Goal: Task Accomplishment & Management: Manage account settings

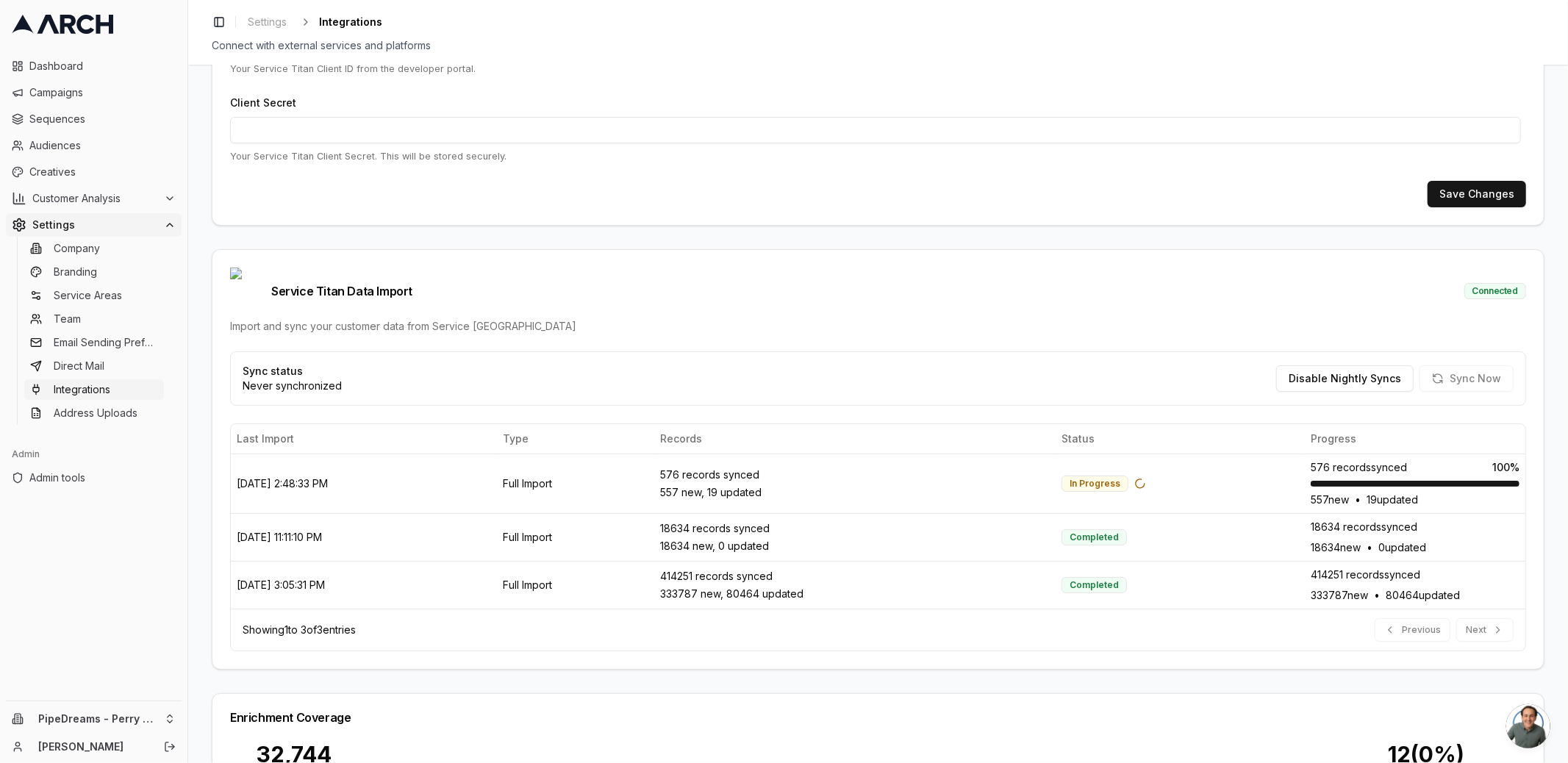
scroll to position [240, 0]
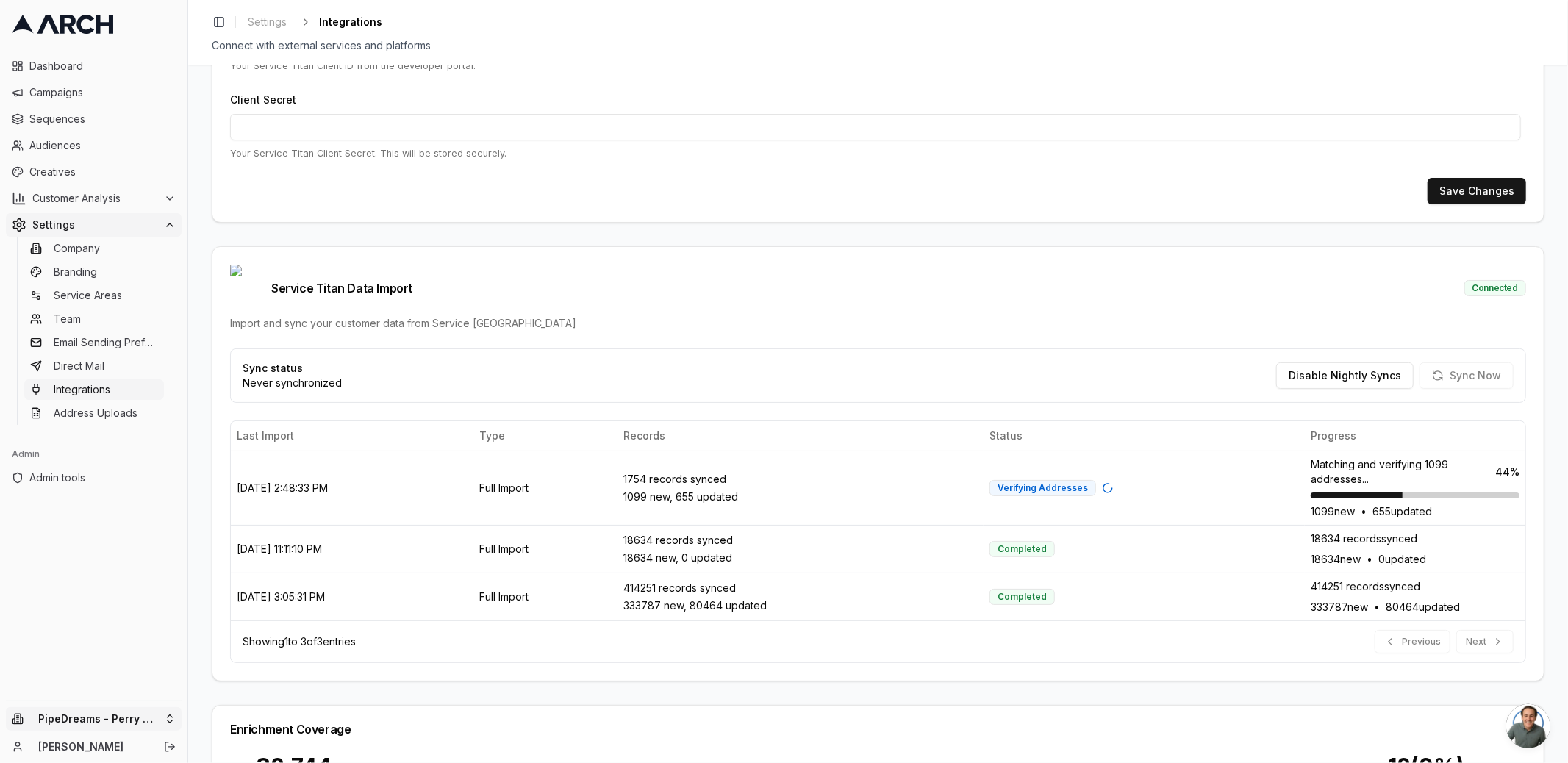
click at [152, 726] on html "Dashboard Campaigns Sequences Audiences Creatives Customer Analysis Settings Co…" at bounding box center [784, 382] width 1568 height 763
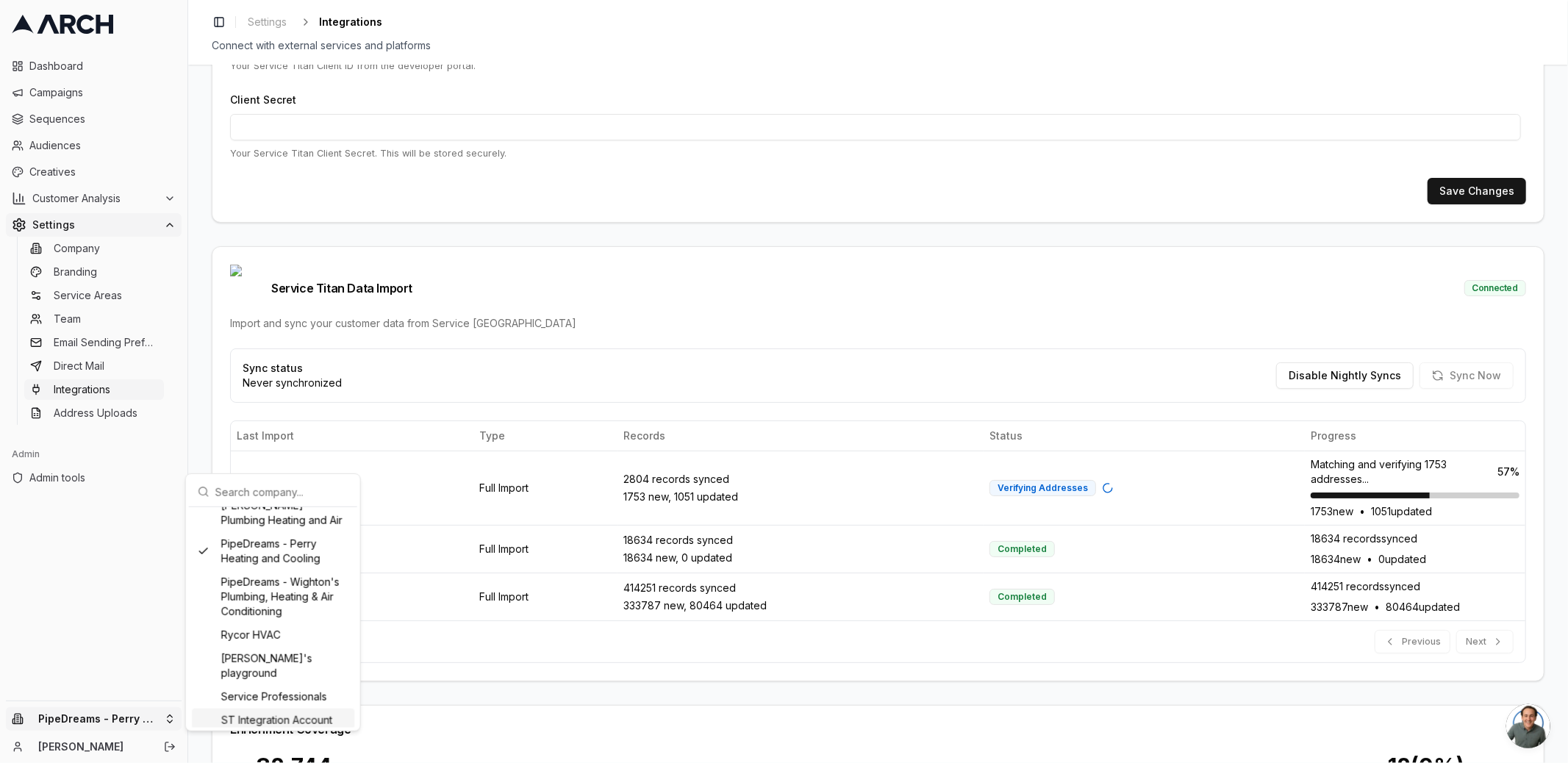
scroll to position [1485, 0]
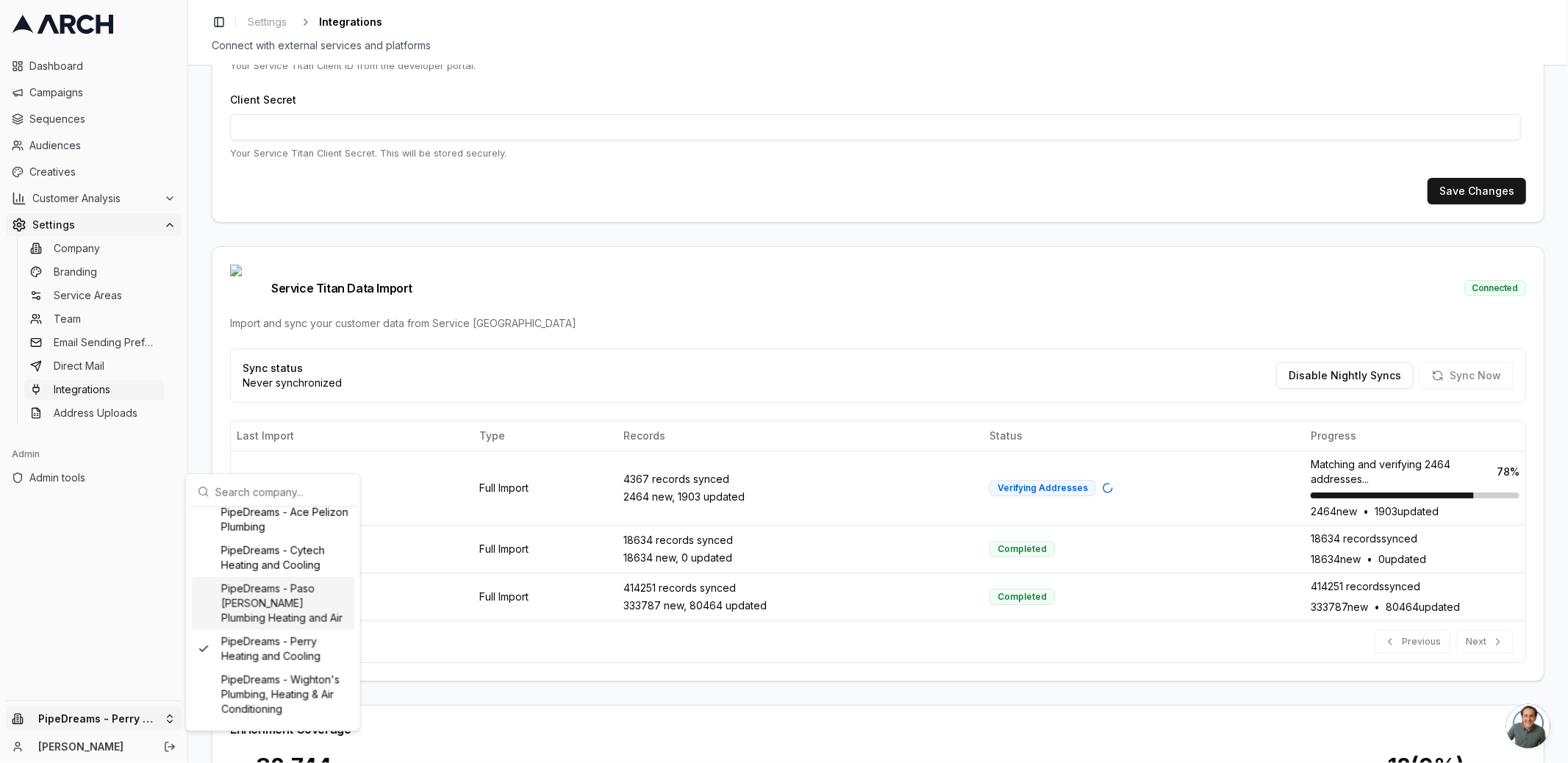
click at [270, 630] on div "PipeDreams - Paso [PERSON_NAME] Plumbing Heating and Air" at bounding box center [273, 603] width 163 height 53
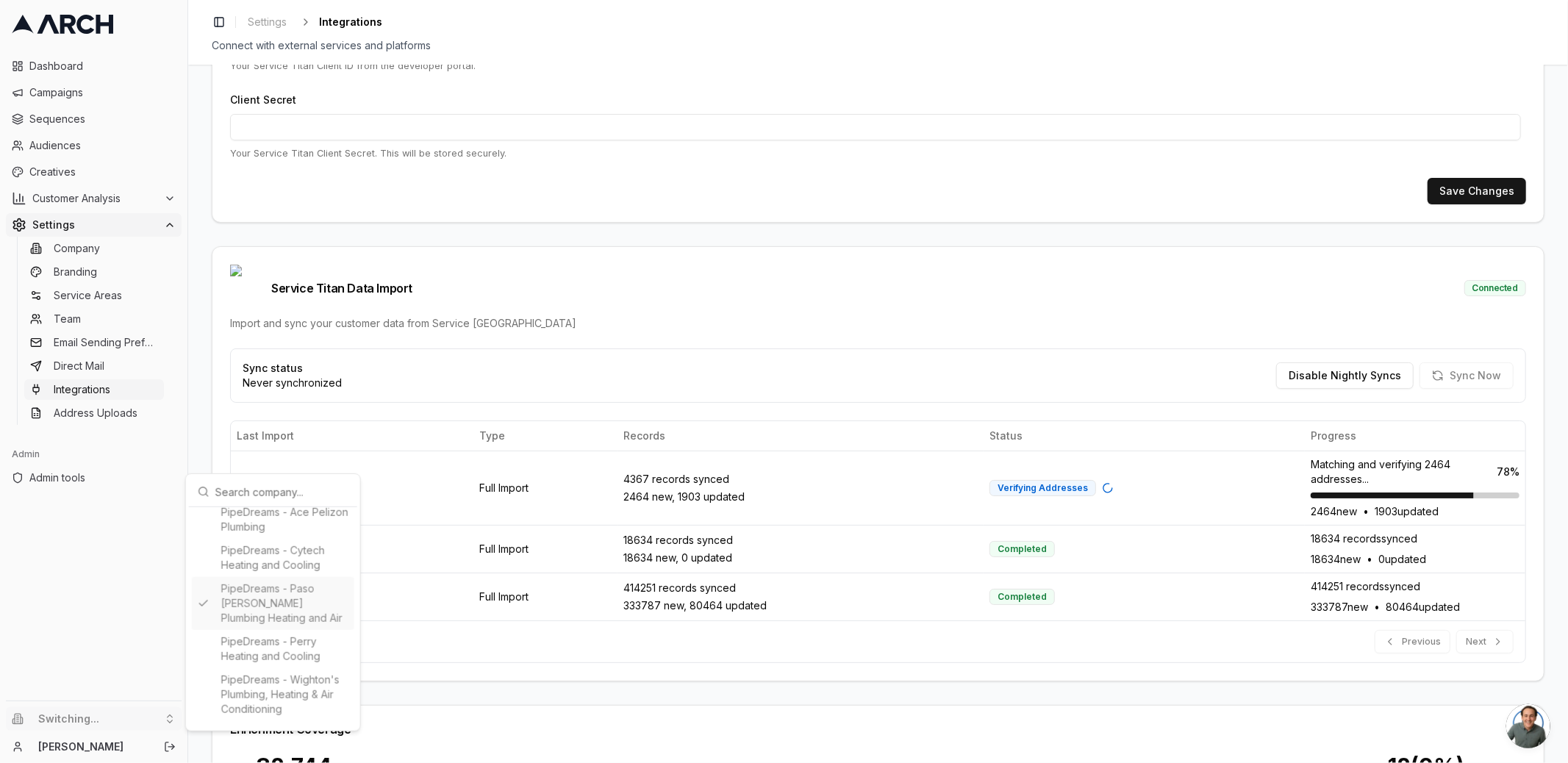
type input "1643949589"
type input "cid.vekhretw80jbps7cytpuuazkw"
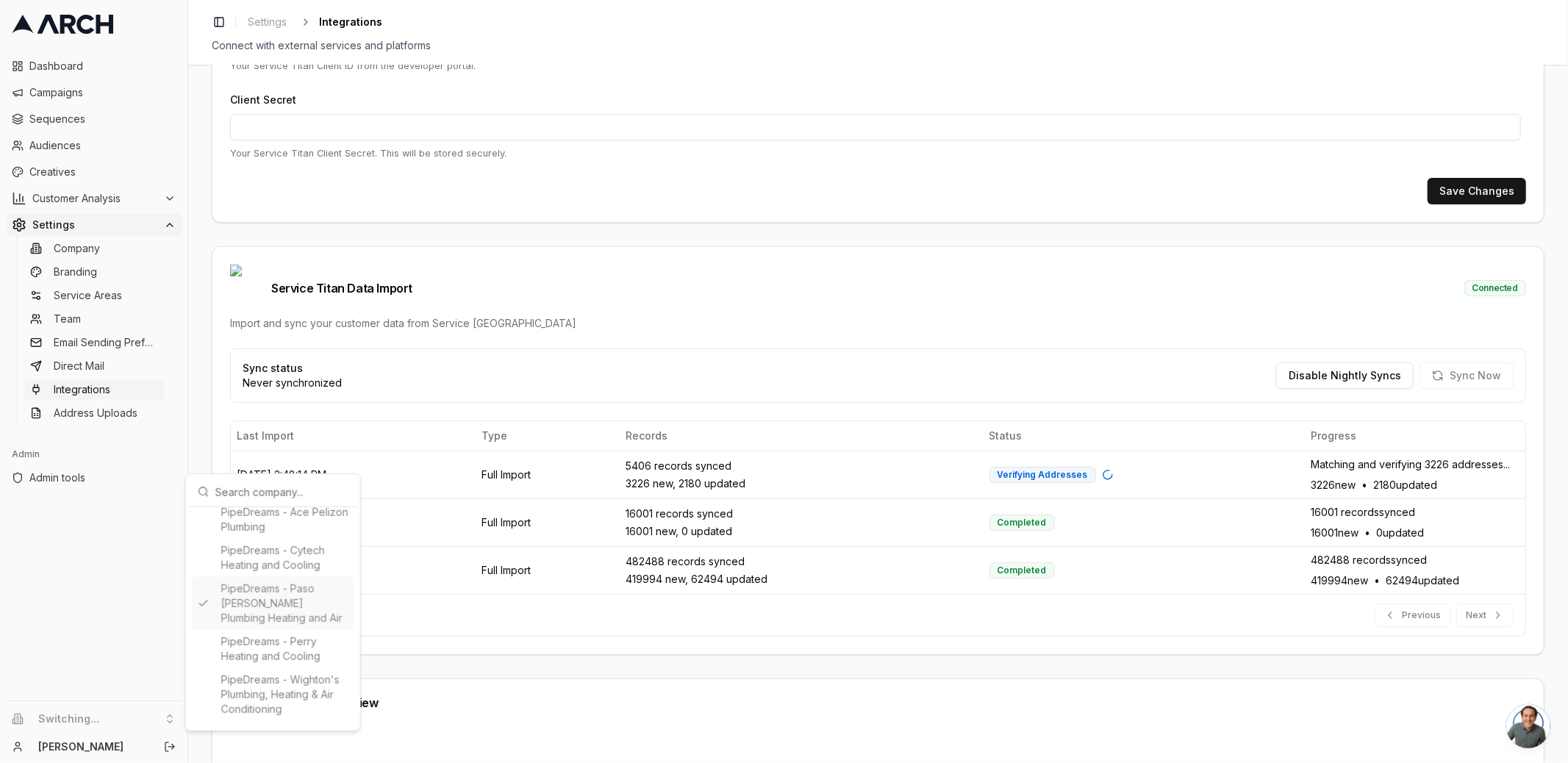
click at [203, 407] on html "Dashboard Campaigns Sequences Audiences Creatives Customer Analysis Settings Co…" at bounding box center [784, 382] width 1568 height 763
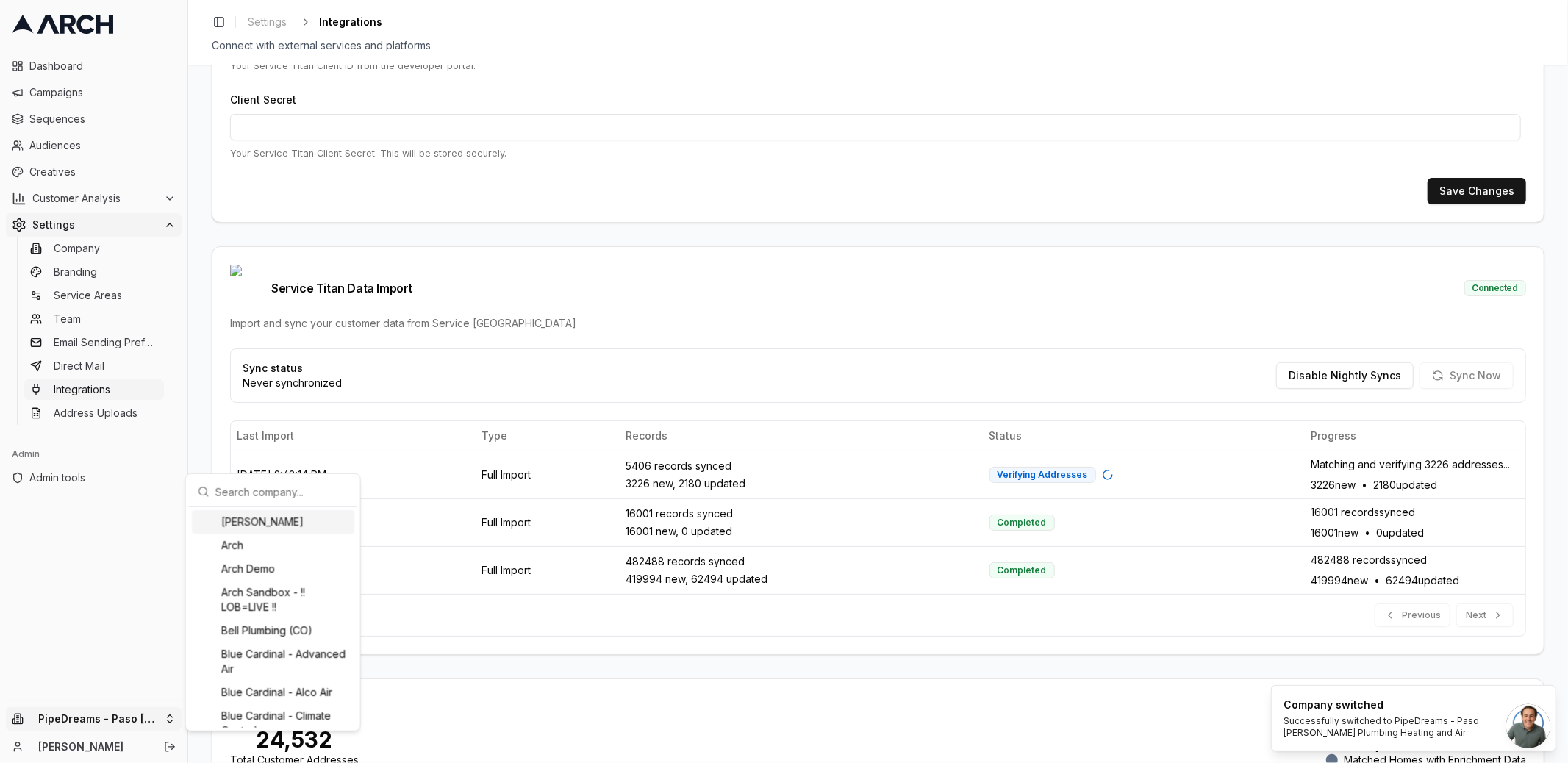
click at [165, 716] on html "Dashboard Campaigns Sequences Audiences Creatives Customer Analysis Settings Co…" at bounding box center [784, 382] width 1568 height 763
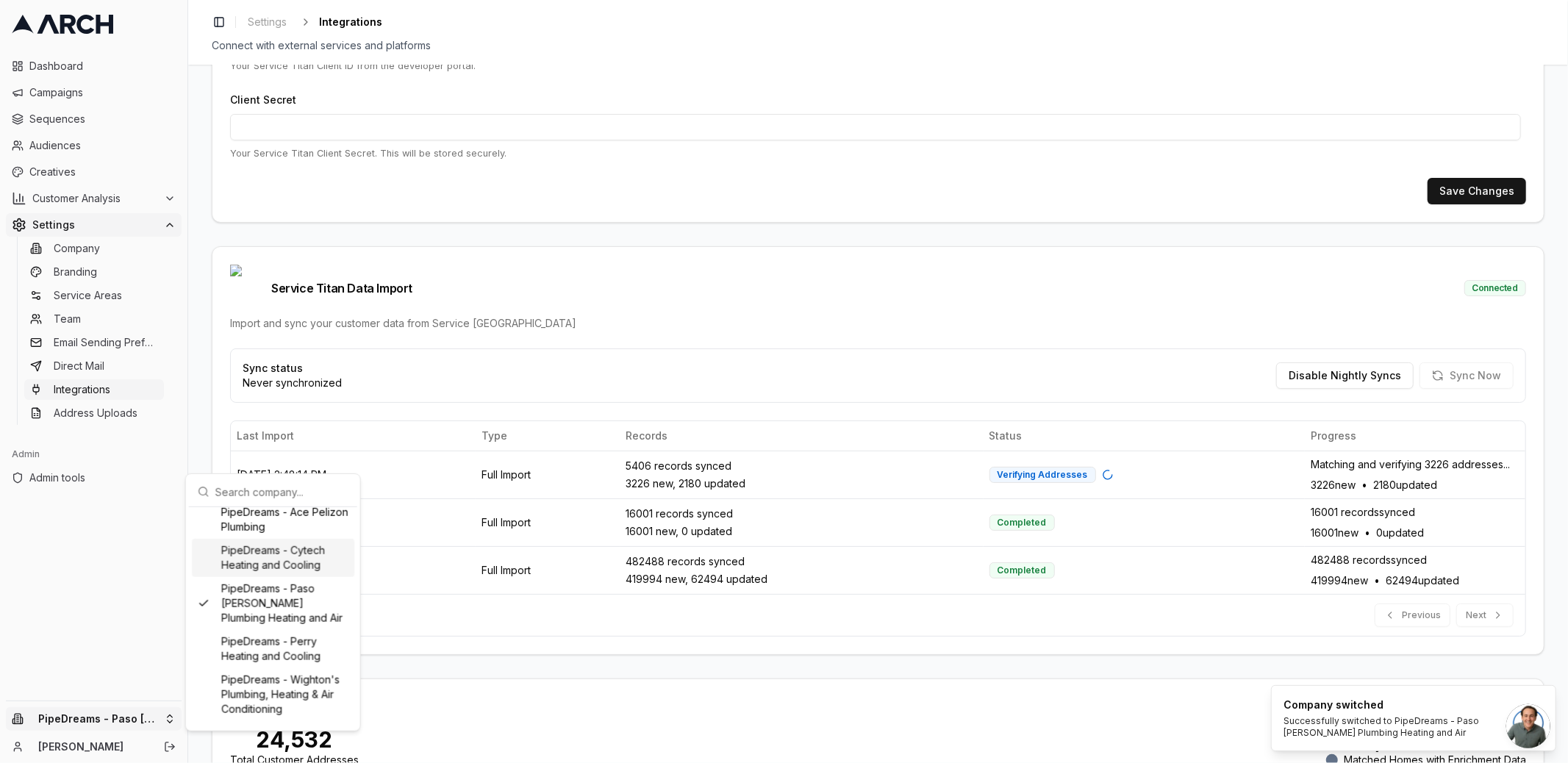
click at [278, 577] on div "PipeDreams - Cytech Heating and Cooling" at bounding box center [273, 558] width 163 height 38
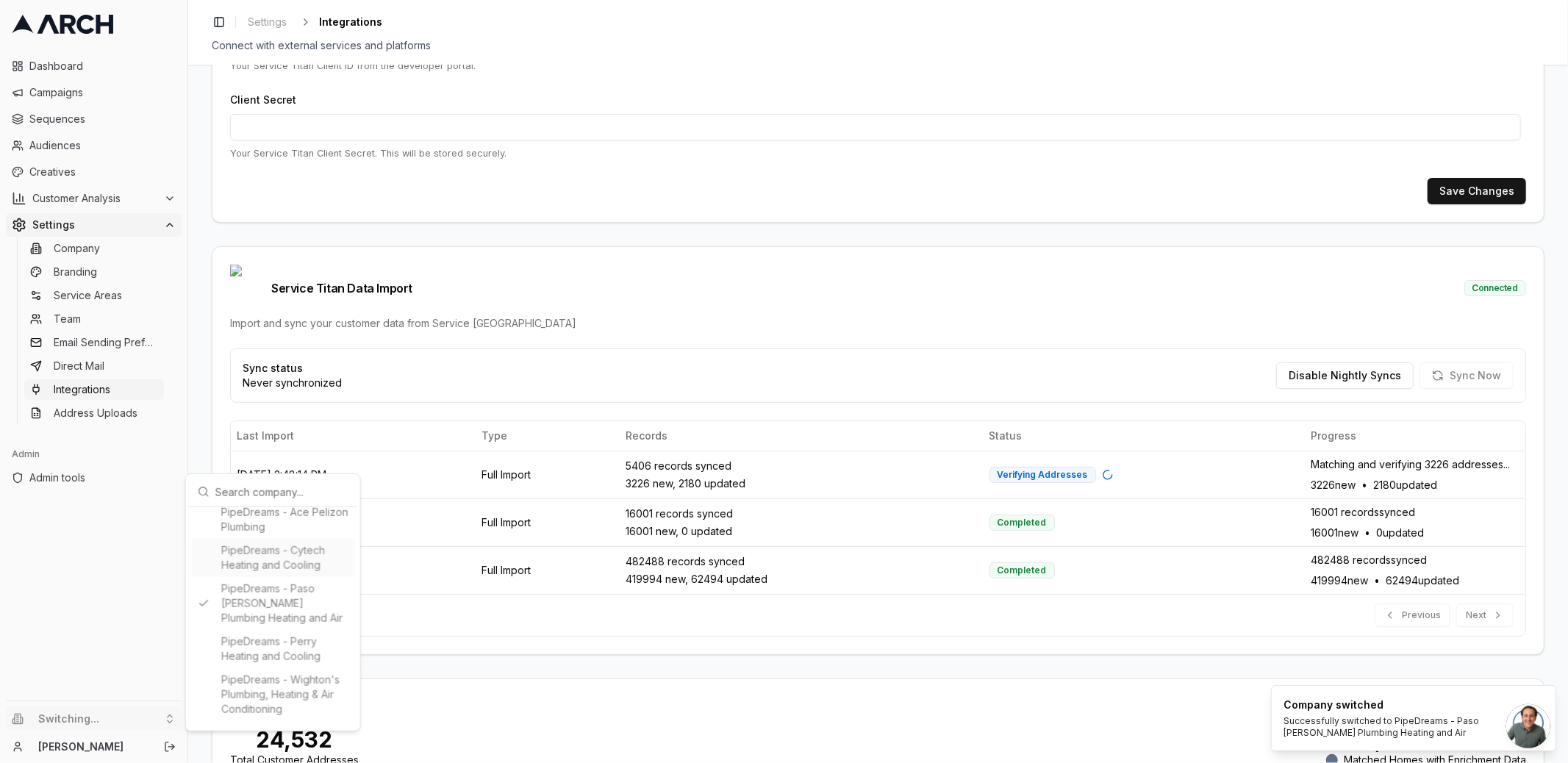
type input "2774950805"
type input "cid.ii7qbo75mmu8aqe4idjugdr1e"
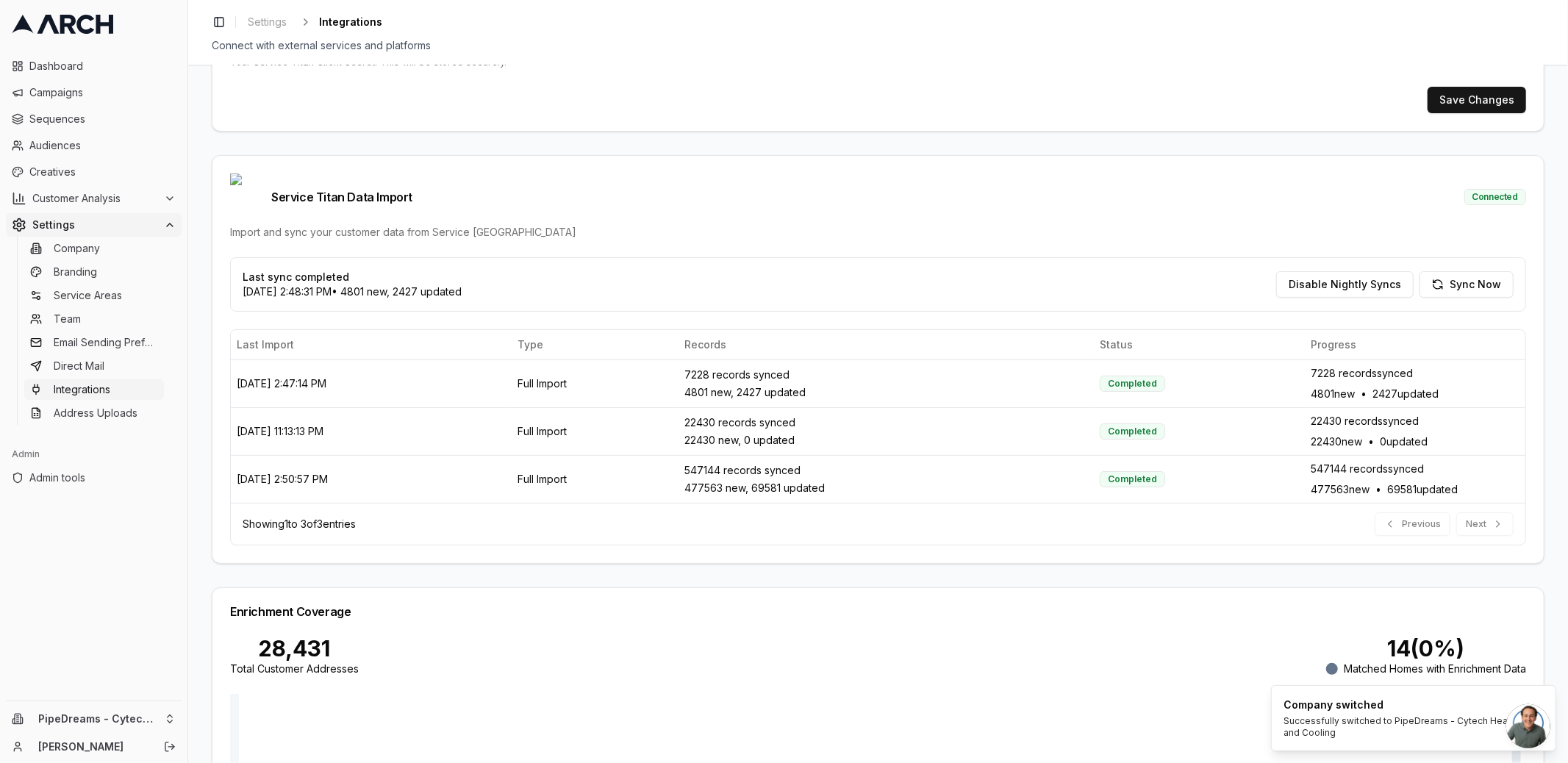
scroll to position [338, 0]
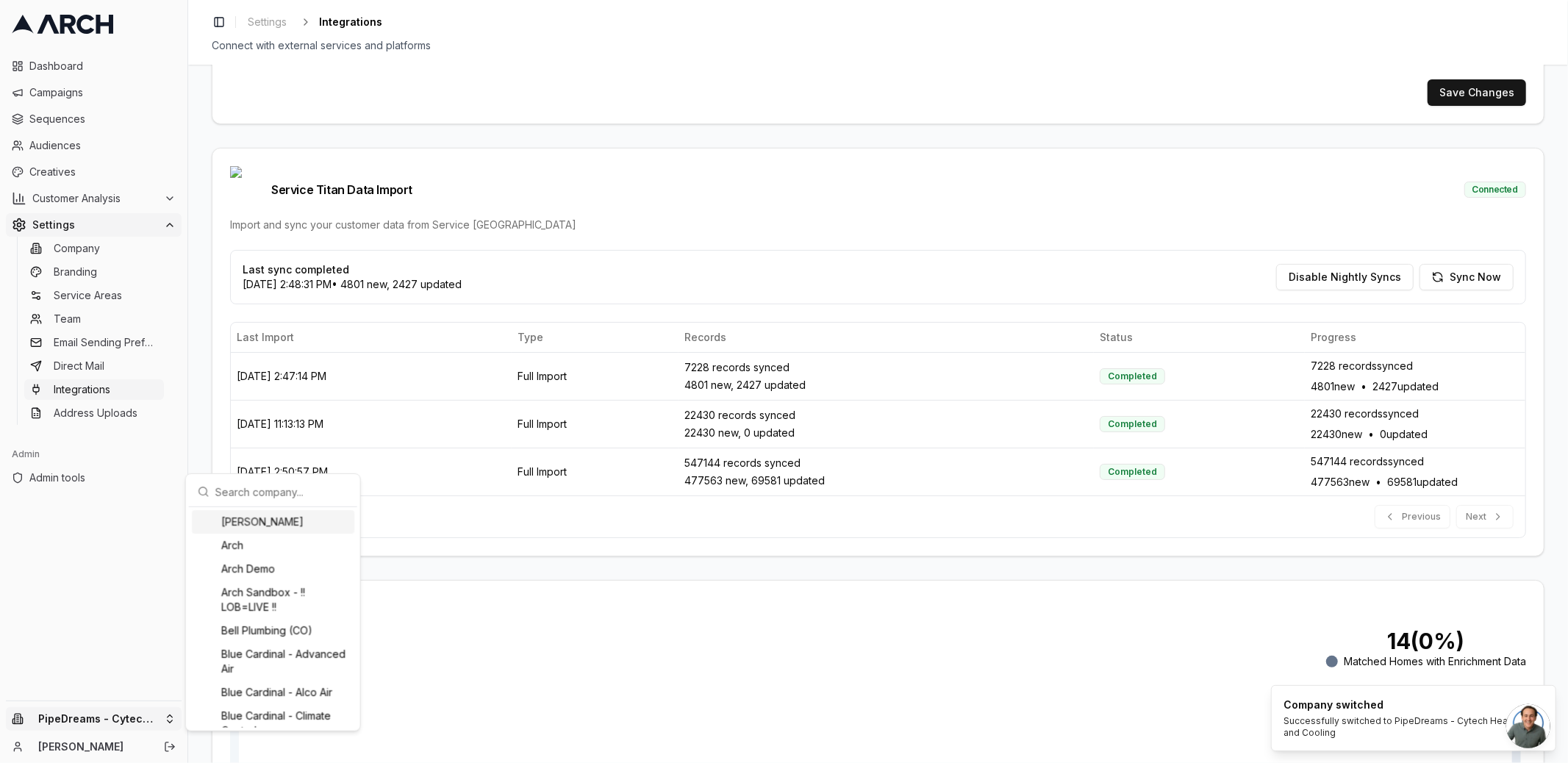
click at [156, 721] on html "Dashboard Campaigns Sequences Audiences Creatives Customer Analysis Settings Co…" at bounding box center [784, 382] width 1568 height 763
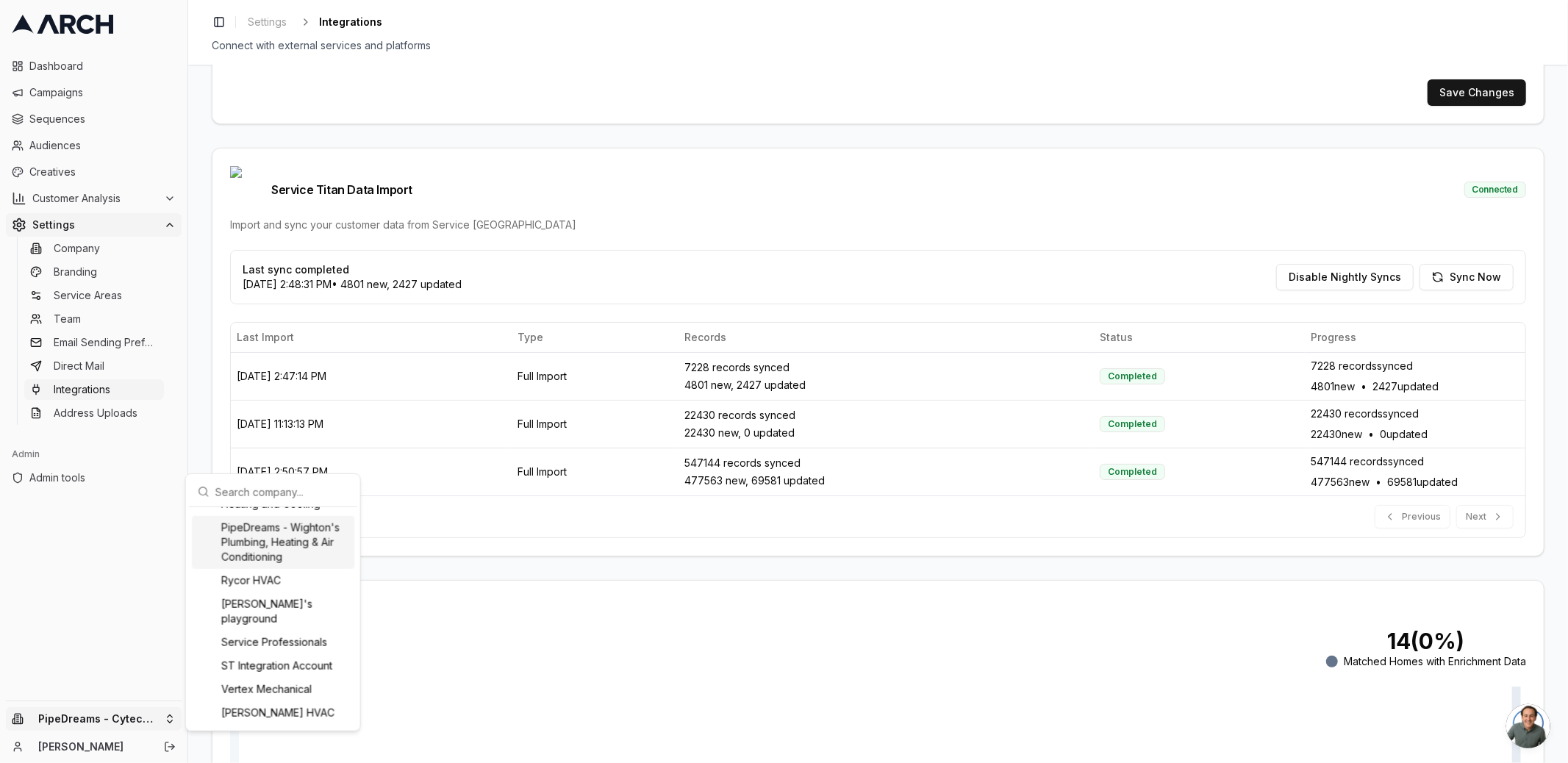
scroll to position [1582, 0]
click at [318, 623] on div "PipeDreams - Wighton's Plumbing, Heating & Air Conditioning" at bounding box center [273, 596] width 163 height 53
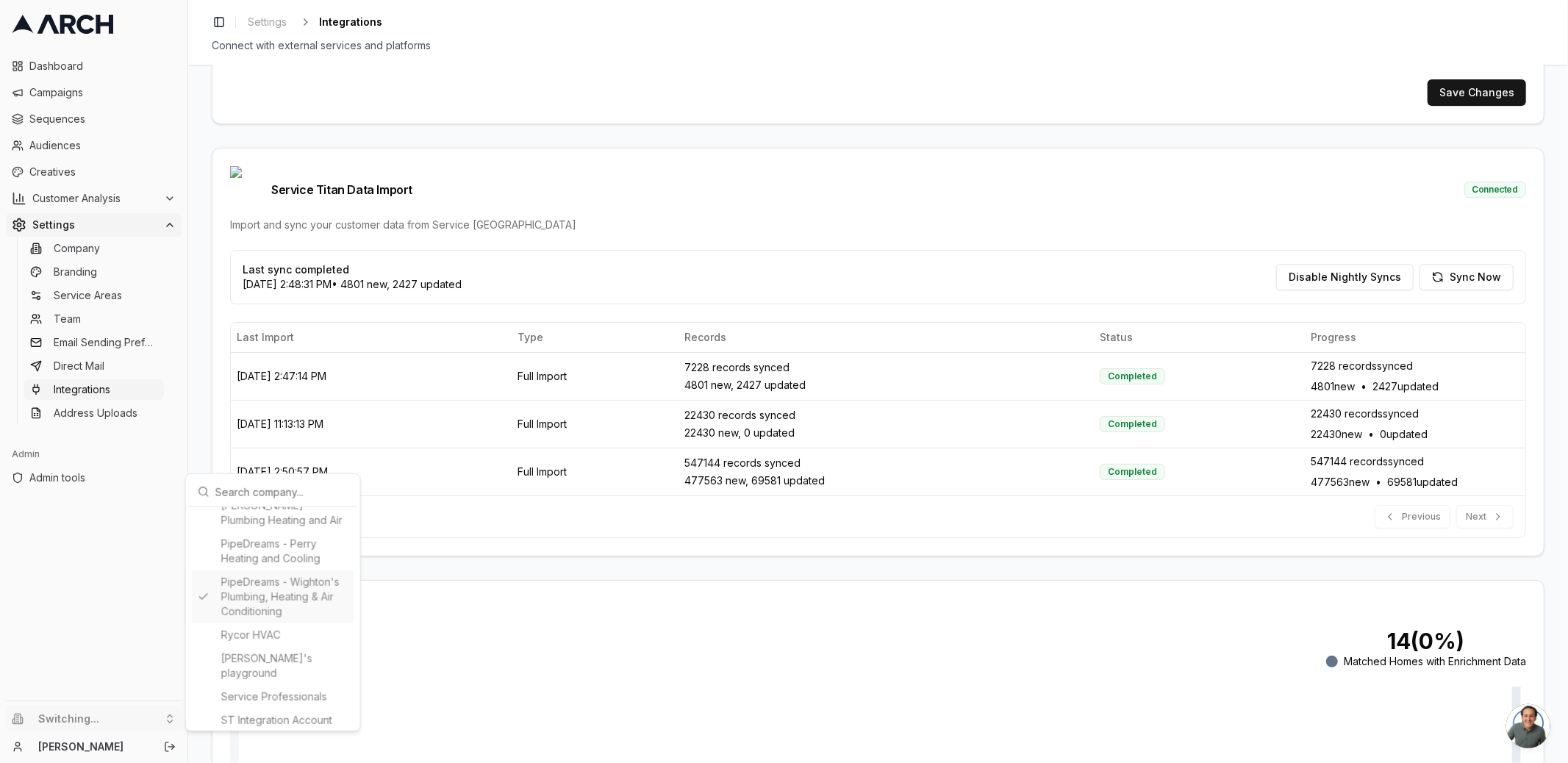
type input "1032053284"
type input "cid.ghiig6oqnralukes2vmekw32u"
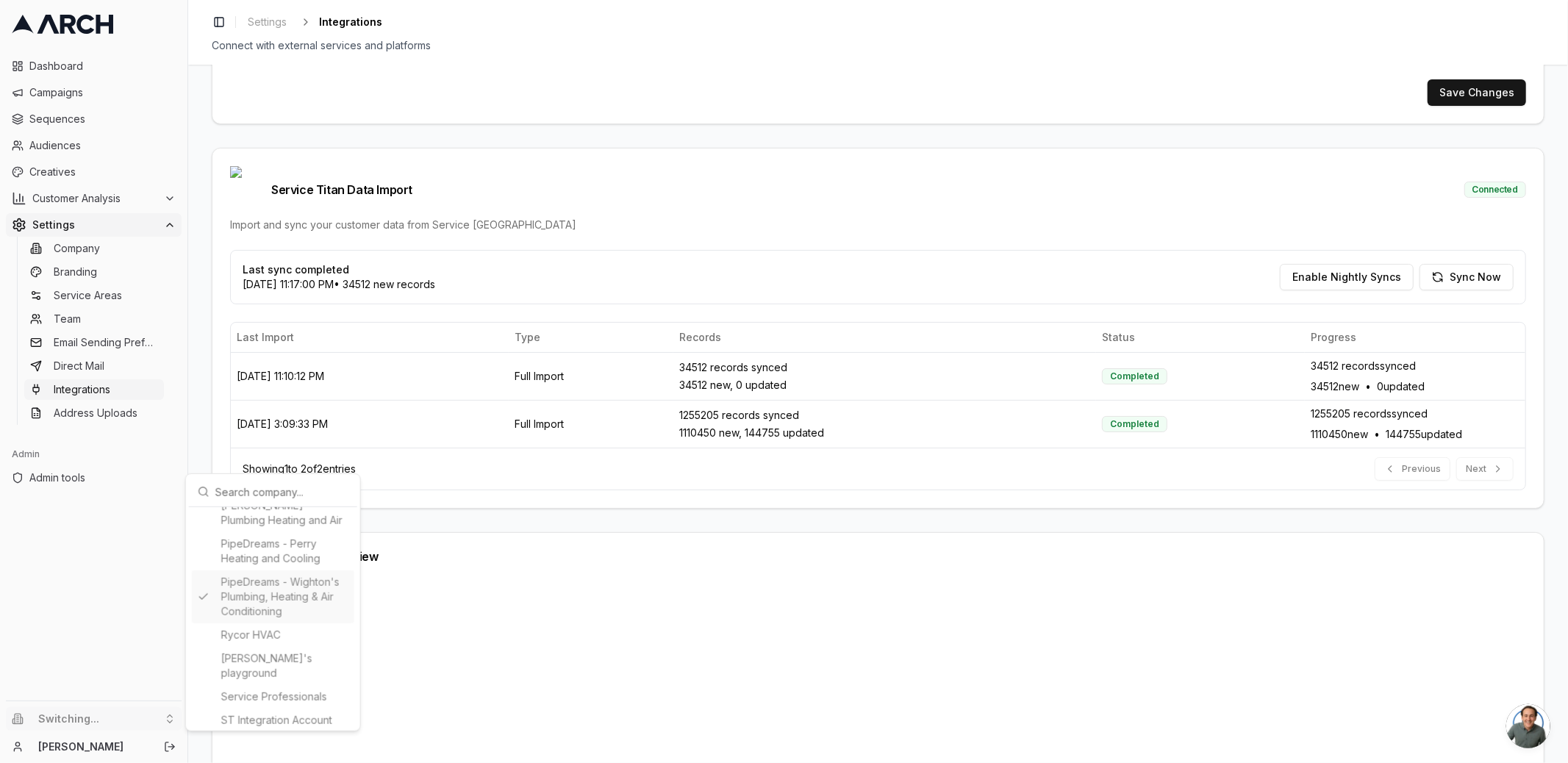
click at [222, 414] on html "Dashboard Campaigns Sequences Audiences Creatives Customer Analysis Settings Co…" at bounding box center [784, 382] width 1568 height 763
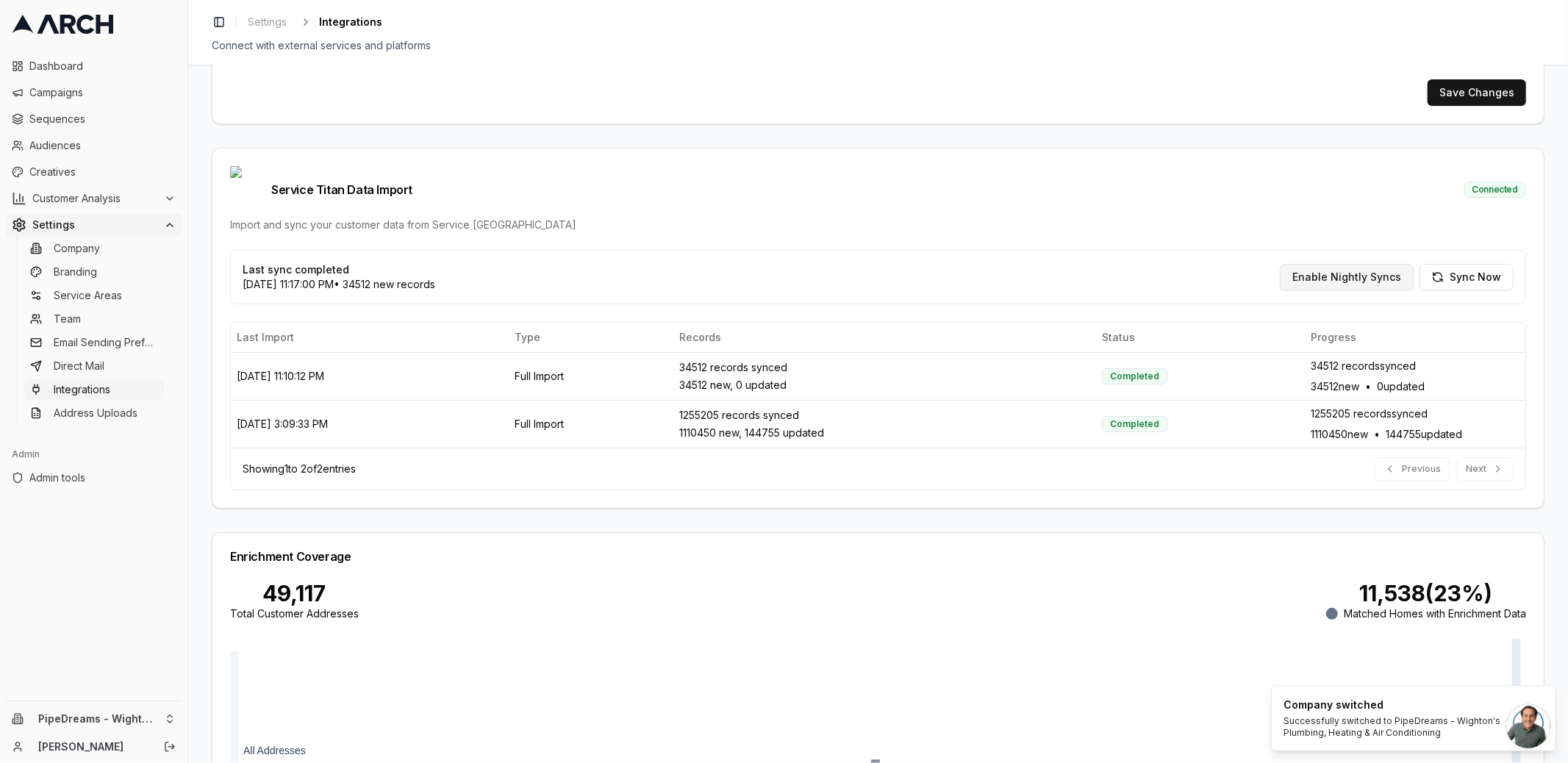
click at [1325, 264] on button "Enable Nightly Syncs" at bounding box center [1346, 277] width 134 height 26
click at [1470, 264] on button "Sync Now" at bounding box center [1466, 277] width 94 height 26
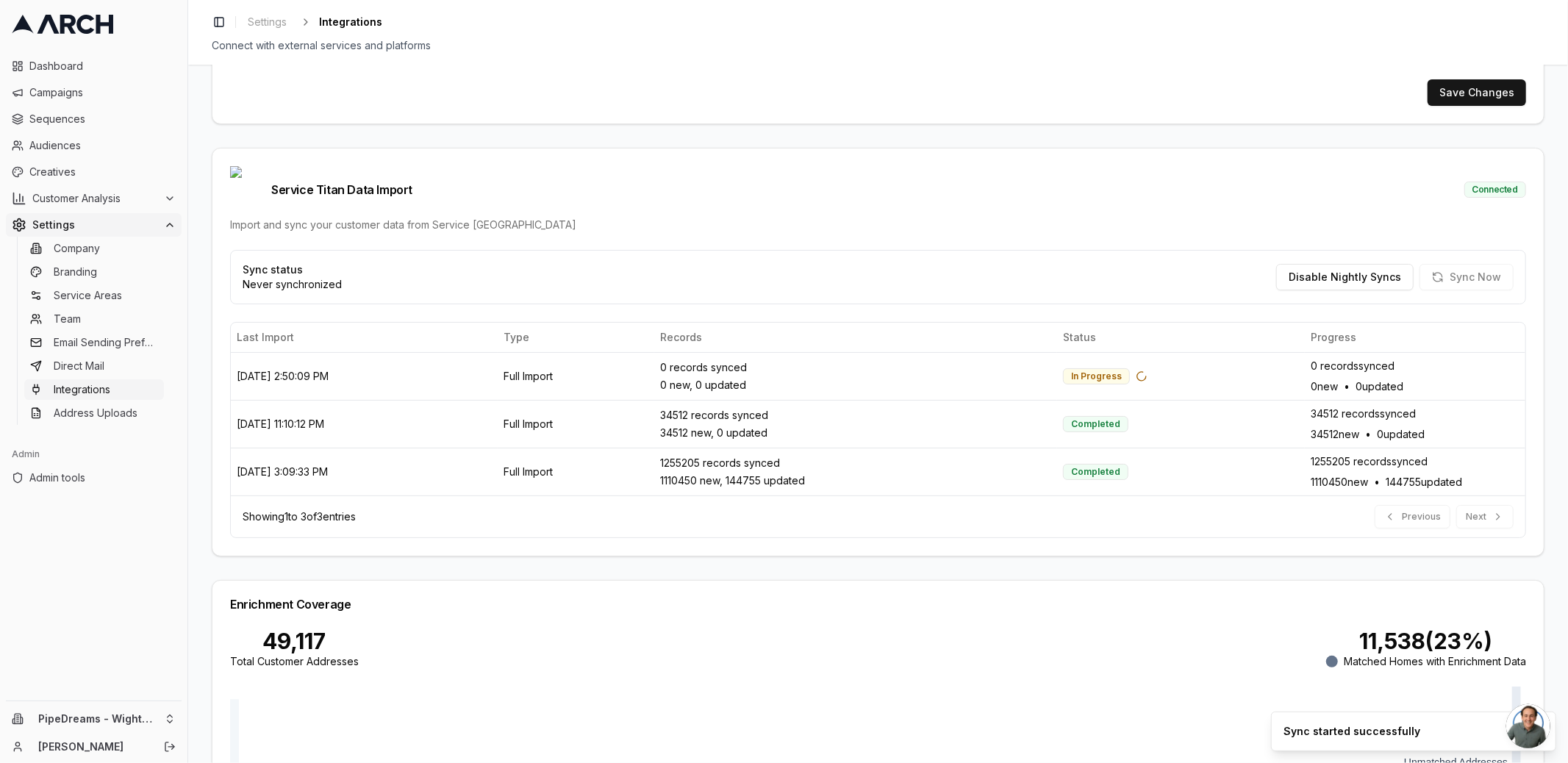
click at [195, 468] on div "Service Titan Integration Setup Configure your Service Titan API credentials to…" at bounding box center [877, 413] width 1379 height 698
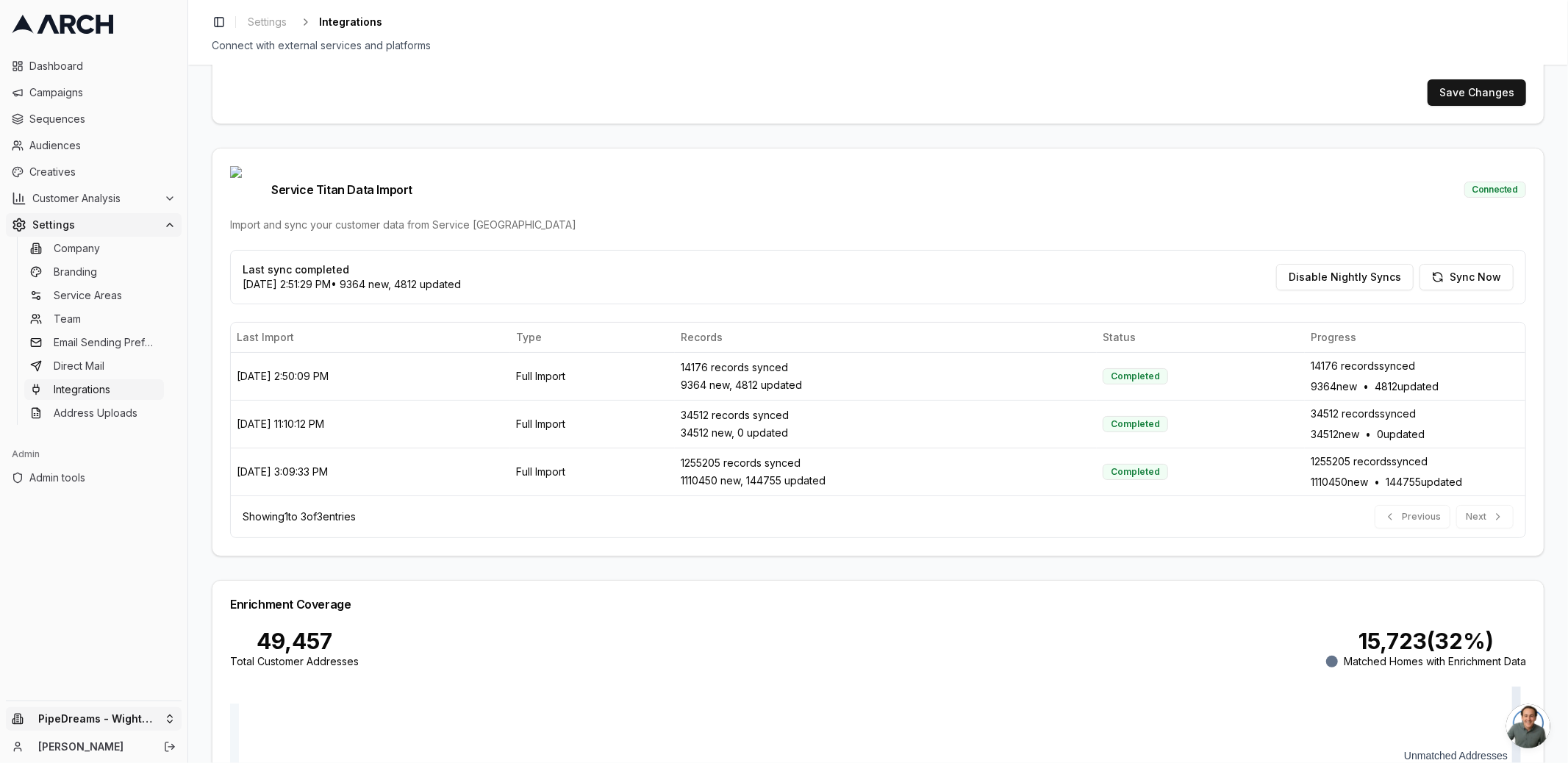
click at [163, 713] on html "Dashboard Campaigns Sequences Audiences Creatives Customer Analysis Settings Co…" at bounding box center [784, 382] width 1568 height 763
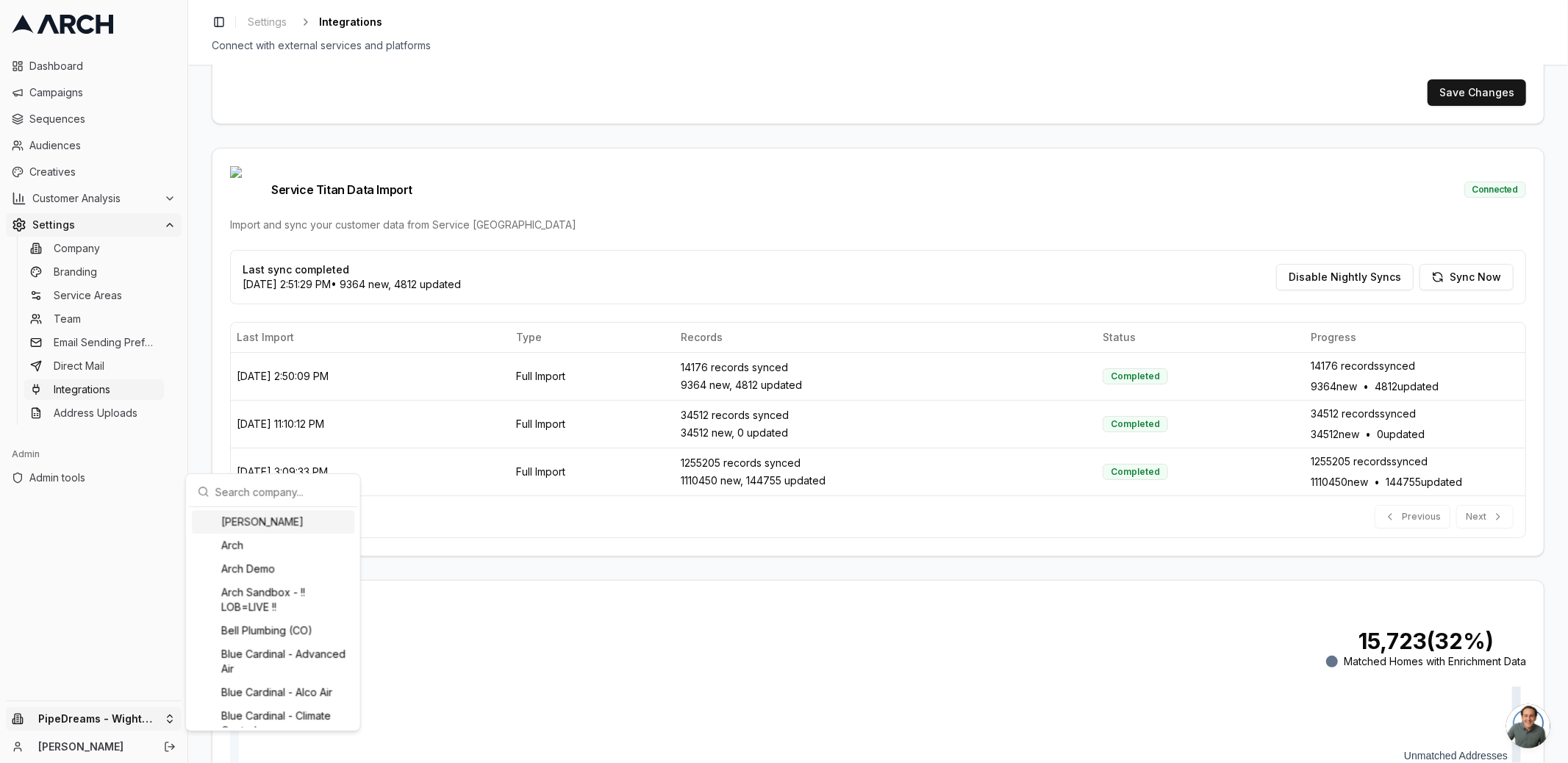
click at [237, 495] on input "text" at bounding box center [282, 492] width 133 height 30
type input "milest"
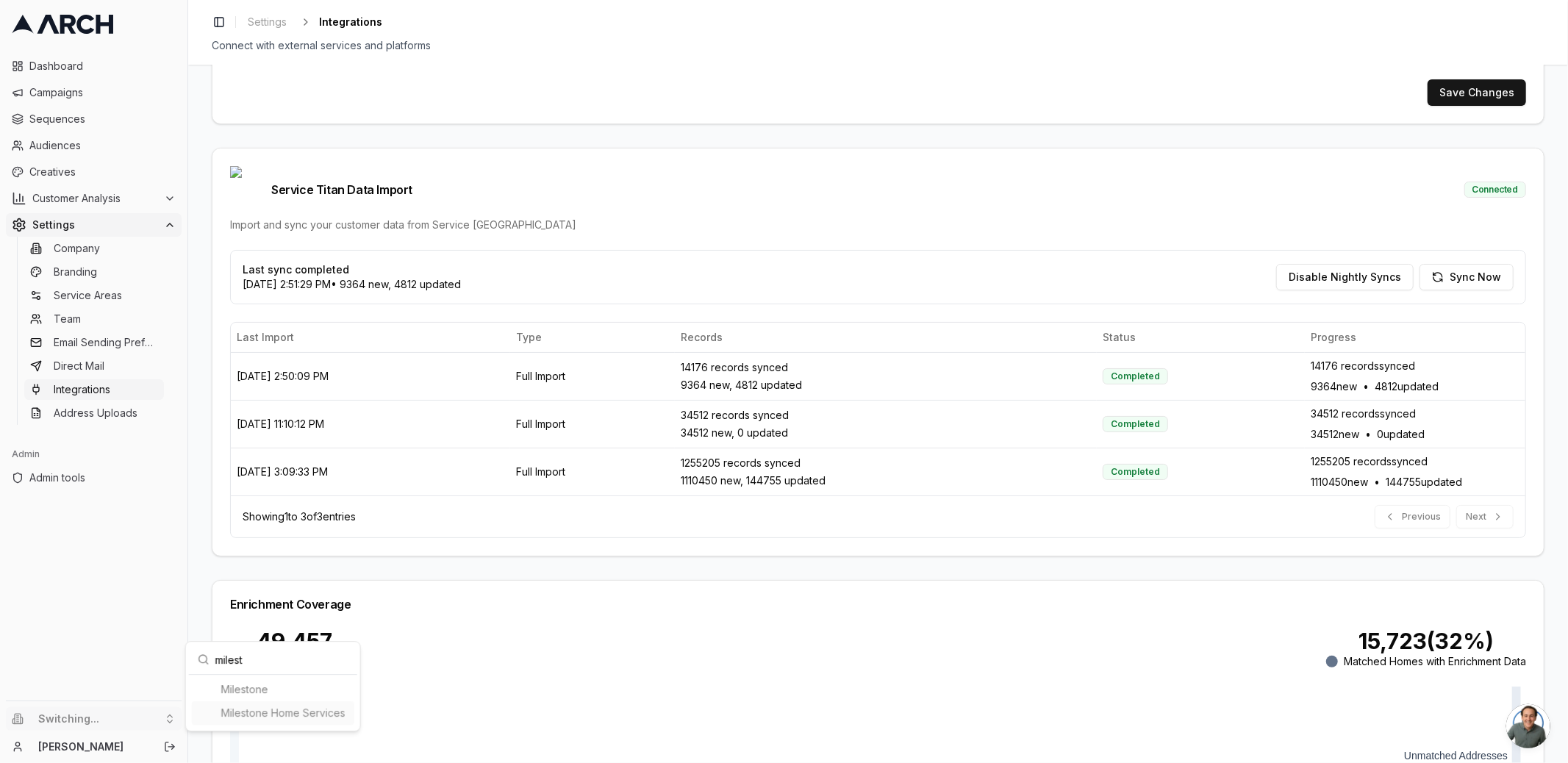
type input "2664964514"
type input "cid.37rbmulqlu02btsqr5vbj6v0f"
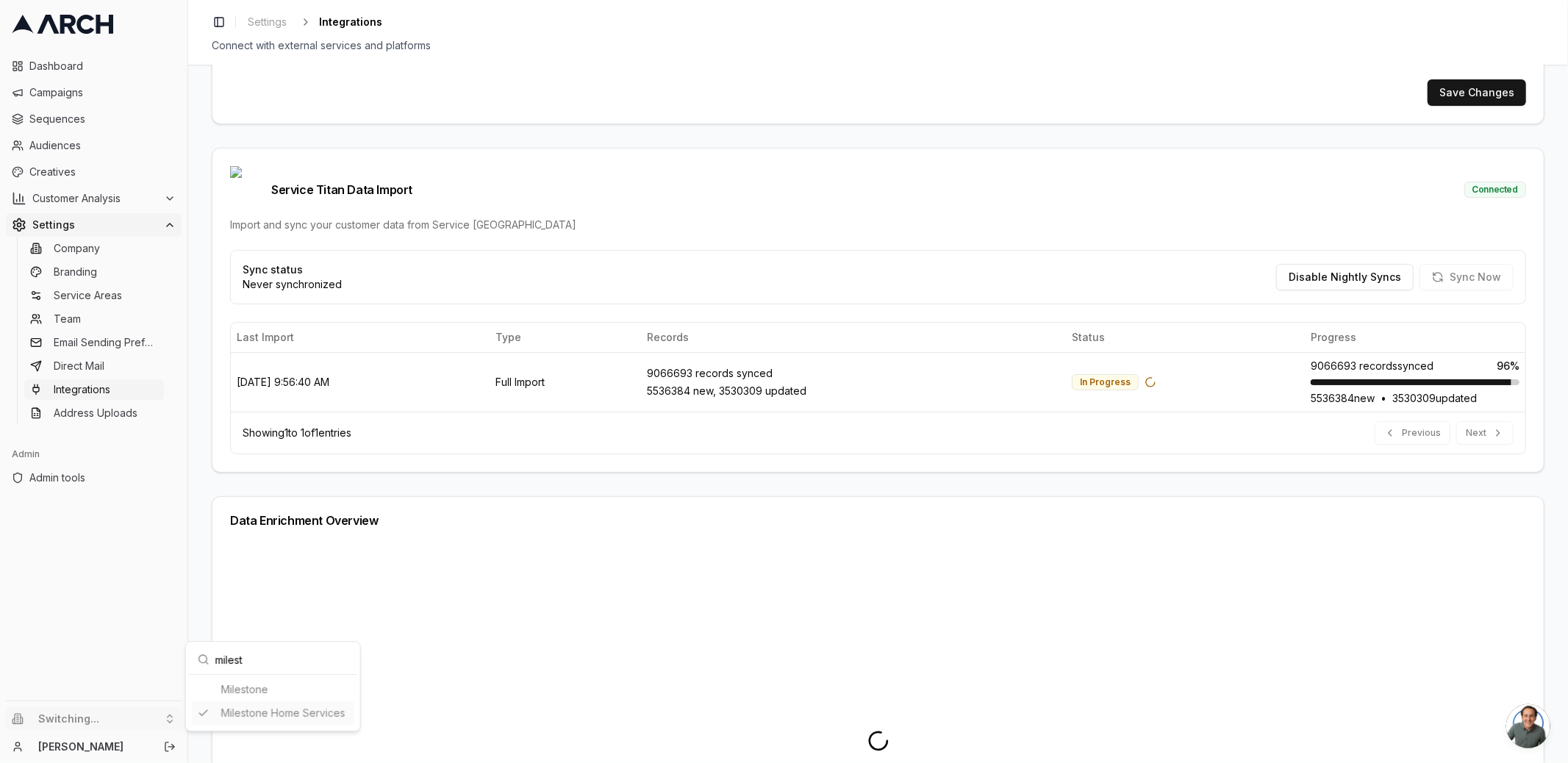
type input "milest"
click at [70, 184] on html "Dashboard Campaigns Sequences Audiences Creatives Customer Analysis Settings Co…" at bounding box center [784, 382] width 1568 height 763
click at [70, 191] on span "Customer Analysis" at bounding box center [95, 198] width 126 height 15
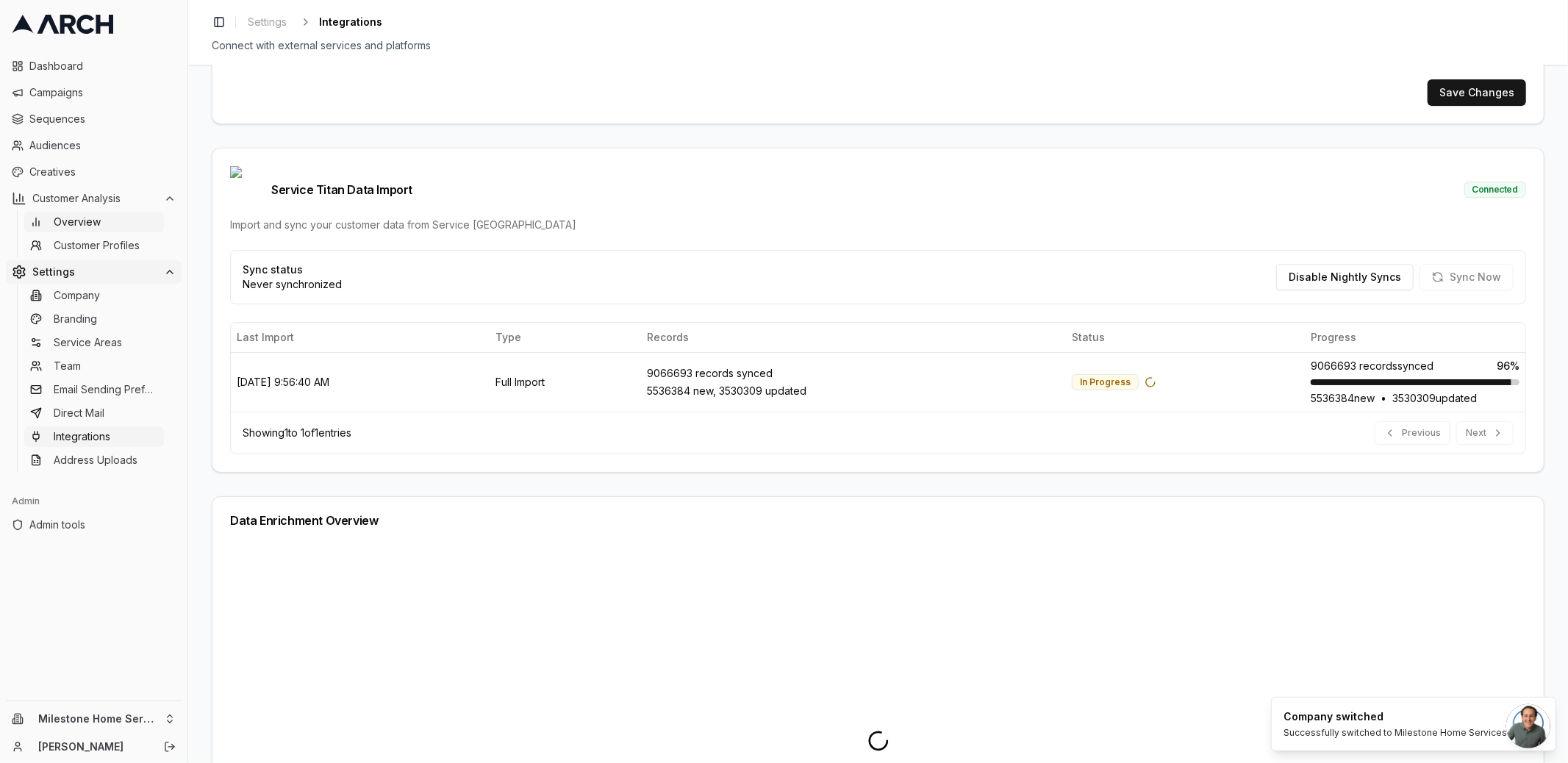
click at [81, 215] on span "Overview" at bounding box center [77, 222] width 47 height 15
